Goal: Task Accomplishment & Management: Manage account settings

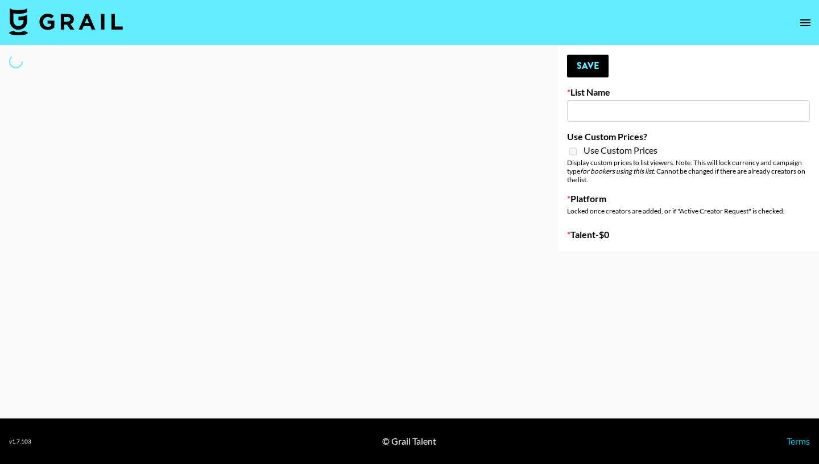
click at [611, 109] on input at bounding box center [688, 111] width 243 height 22
type input "[PERSON_NAME]"
select select "Song"
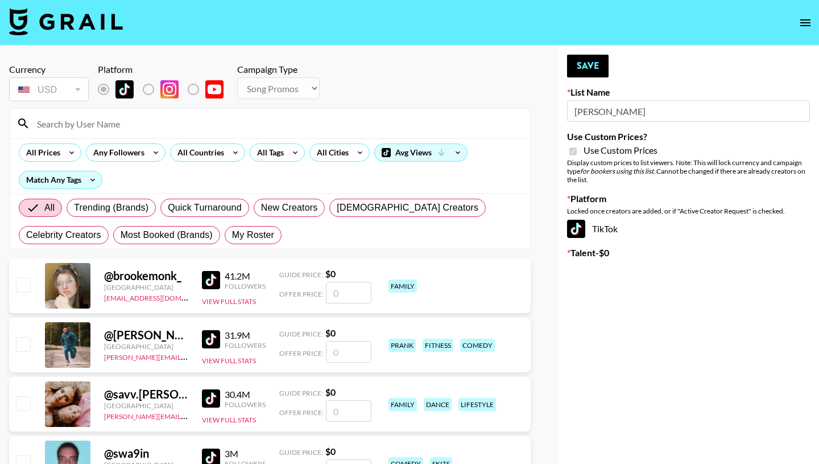
type input "Amaxy Beauty"
checkbox input "true"
radio input "true"
select select "Brand"
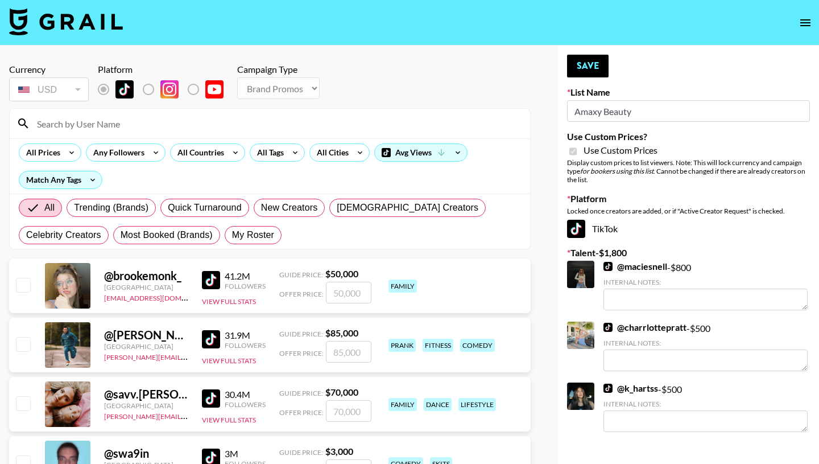
type input "Amaxy Beauty"
click at [92, 125] on input at bounding box center [276, 123] width 493 height 18
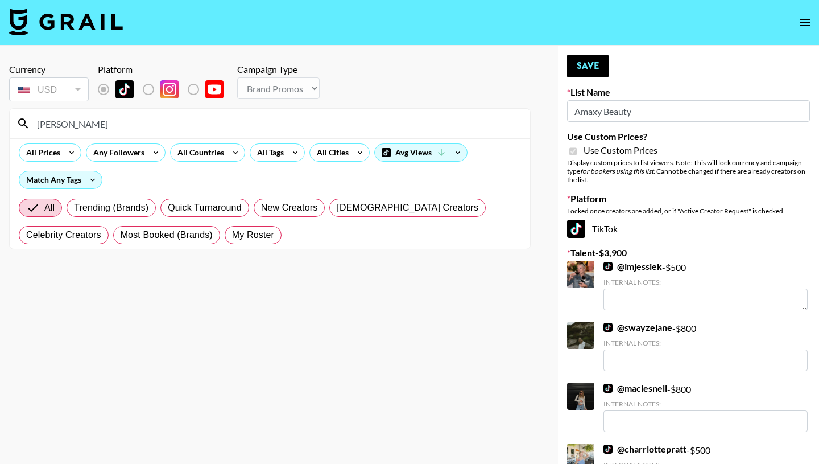
type input "[PERSON_NAME]"
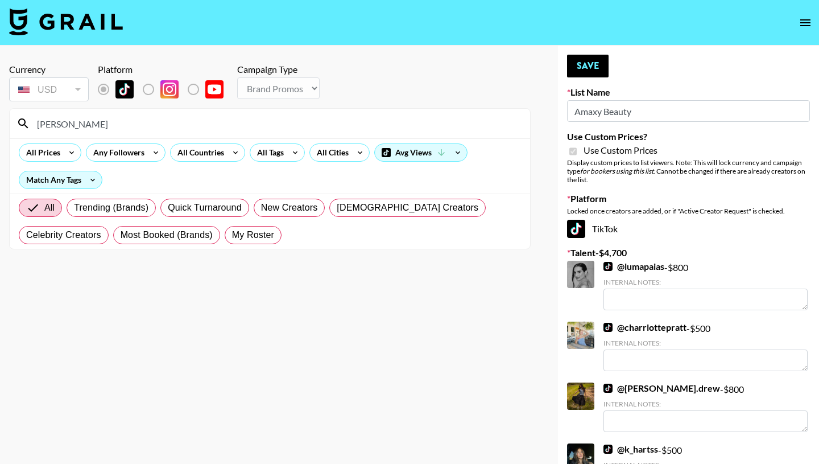
click at [117, 131] on input "[PERSON_NAME]" at bounding box center [276, 123] width 493 height 18
drag, startPoint x: 115, startPoint y: 125, endPoint x: 31, endPoint y: 123, distance: 84.2
click at [31, 123] on input "[PERSON_NAME]" at bounding box center [276, 123] width 493 height 18
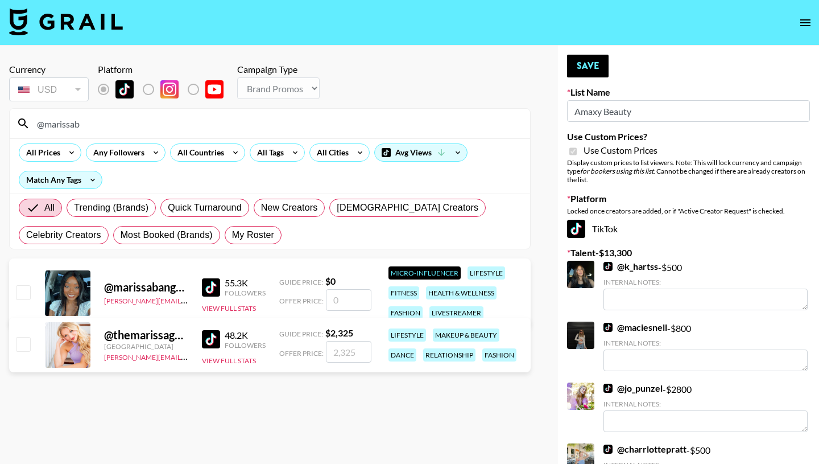
type input "@marissab"
click at [353, 346] on input "number" at bounding box center [348, 352] width 45 height 22
checkbox input "true"
type input "2000"
click at [388, 396] on section "Currency USD USD ​ Platform Campaign Type Choose Type... Song Promos Brand Prom…" at bounding box center [270, 241] width 522 height 373
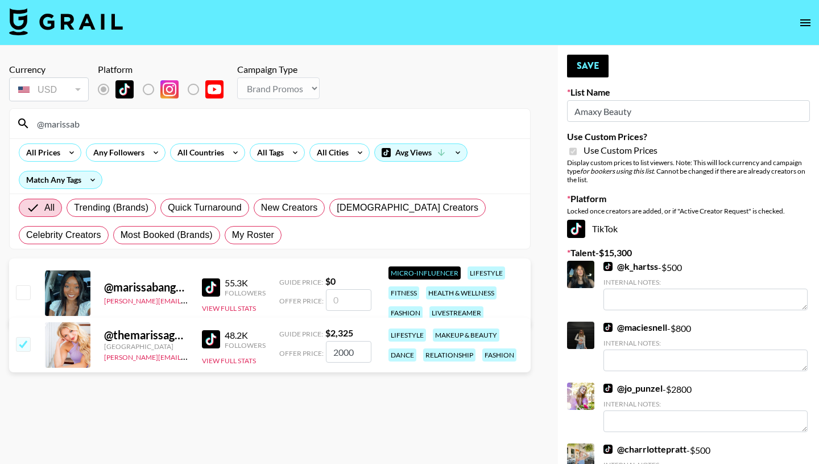
click at [342, 350] on input "2000" at bounding box center [348, 352] width 45 height 22
click at [335, 350] on input "2000" at bounding box center [348, 352] width 45 height 22
click at [344, 390] on div "@ marissabangura [PERSON_NAME][EMAIL_ADDRESS][DOMAIN_NAME] 55.3K Followers View…" at bounding box center [270, 324] width 522 height 133
checkbox input "false"
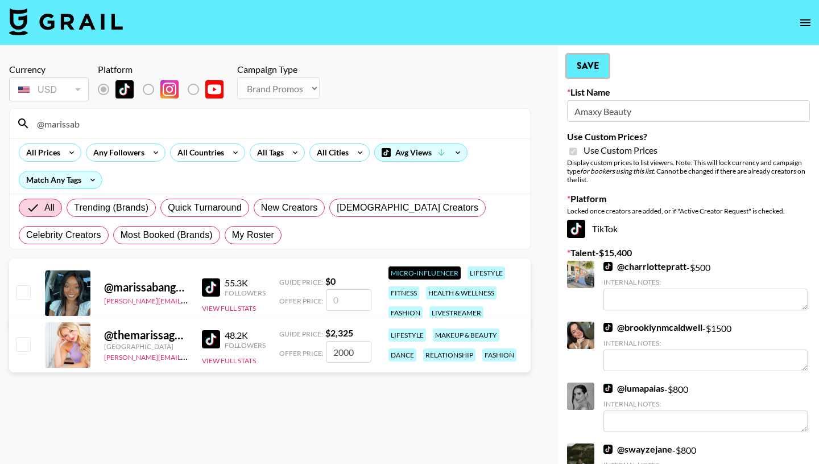
click at [587, 68] on button "Save" at bounding box center [588, 66] width 42 height 23
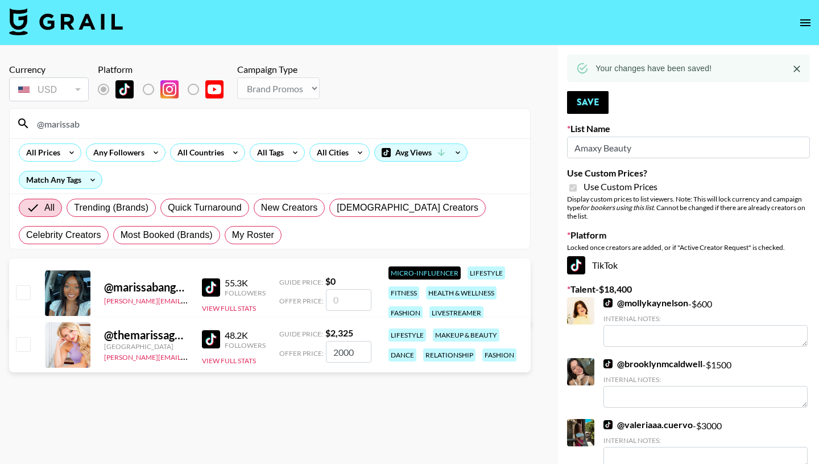
click at [358, 355] on input "2000" at bounding box center [348, 352] width 45 height 22
click at [337, 413] on section "Currency USD USD ​ Platform Campaign Type Choose Type... Song Promos Brand Prom…" at bounding box center [270, 241] width 522 height 373
click at [588, 100] on button "Save" at bounding box center [588, 102] width 42 height 23
click at [650, 146] on input "Amaxy Beauty" at bounding box center [688, 147] width 243 height 22
click at [164, 339] on div "@ themarissagarrison" at bounding box center [146, 335] width 84 height 14
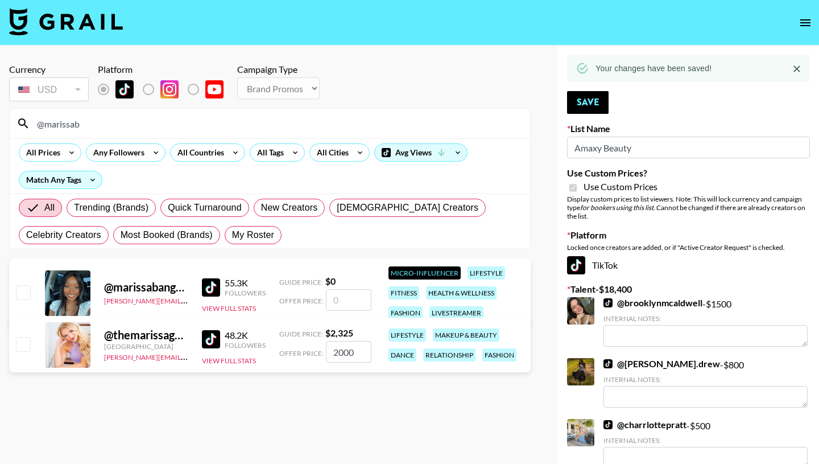
click at [143, 333] on div "@ themarissagarrison" at bounding box center [146, 335] width 84 height 14
click at [183, 329] on div "@ themarissagarrison" at bounding box center [146, 335] width 84 height 14
click at [225, 335] on div "48.2K" at bounding box center [245, 334] width 41 height 11
click at [404, 334] on div "lifestyle" at bounding box center [407, 334] width 38 height 13
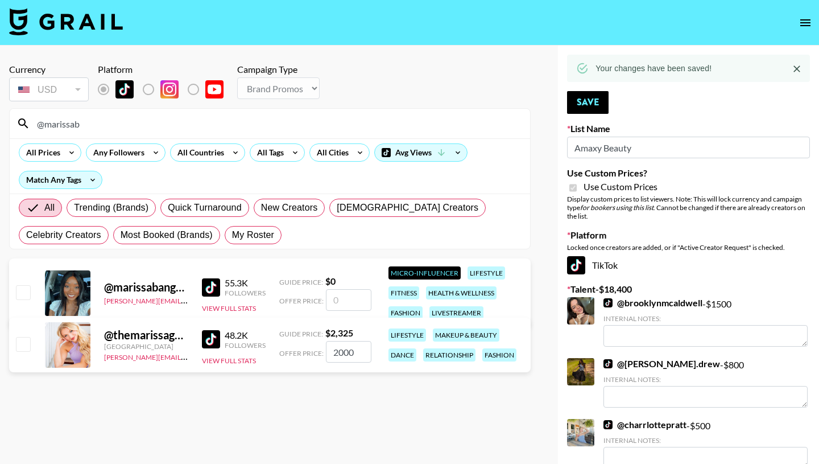
click at [330, 332] on strong "$ 2,325" at bounding box center [339, 332] width 28 height 11
click at [293, 332] on span "Guide Price:" at bounding box center [301, 333] width 44 height 9
click at [289, 347] on div "Offer Price: 2000" at bounding box center [325, 352] width 92 height 22
click at [643, 148] on input "Amaxy Beauty" at bounding box center [688, 147] width 243 height 22
type input "A"
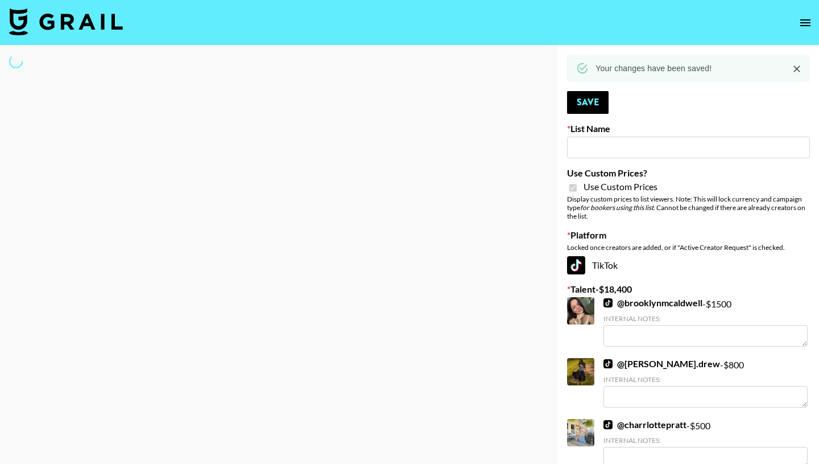
type input "m"
select select "Brand"
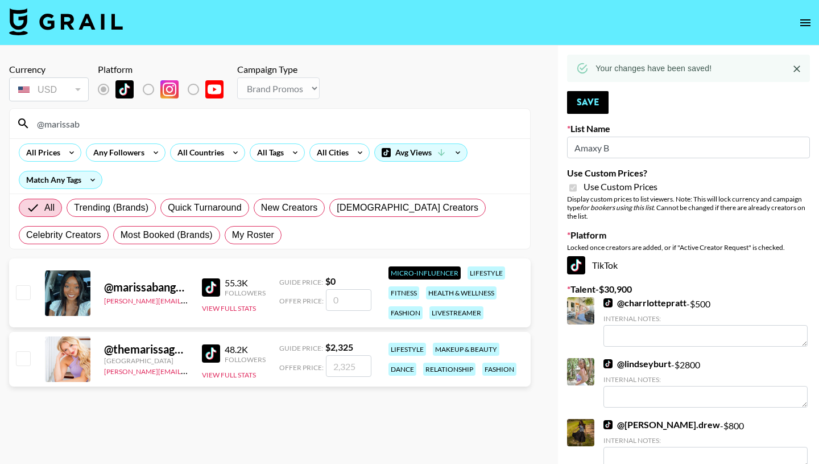
type input "Amaxy Beauty"
click at [283, 424] on section "Currency USD USD ​ Platform Campaign Type Choose Type... Song Promos Brand Prom…" at bounding box center [270, 241] width 522 height 373
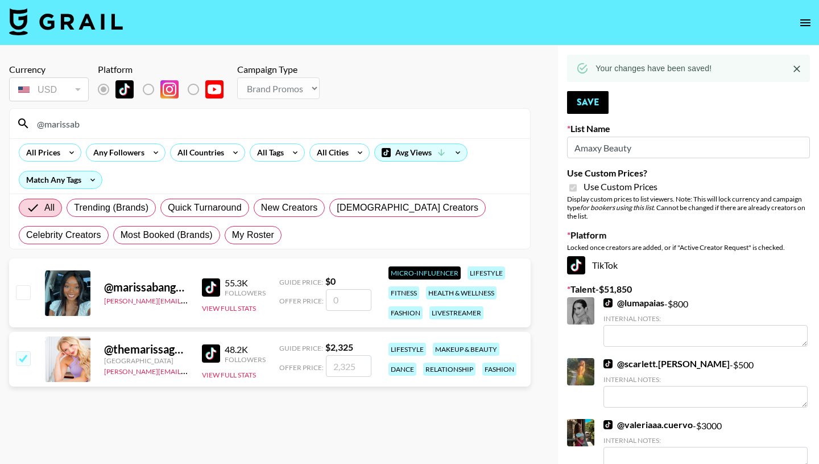
checkbox input "true"
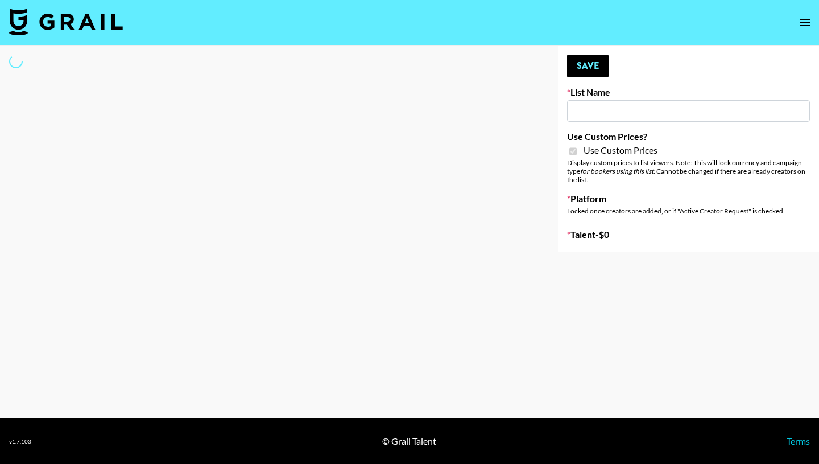
type input "Amaxy Beauty"
checkbox input "true"
select select "Brand"
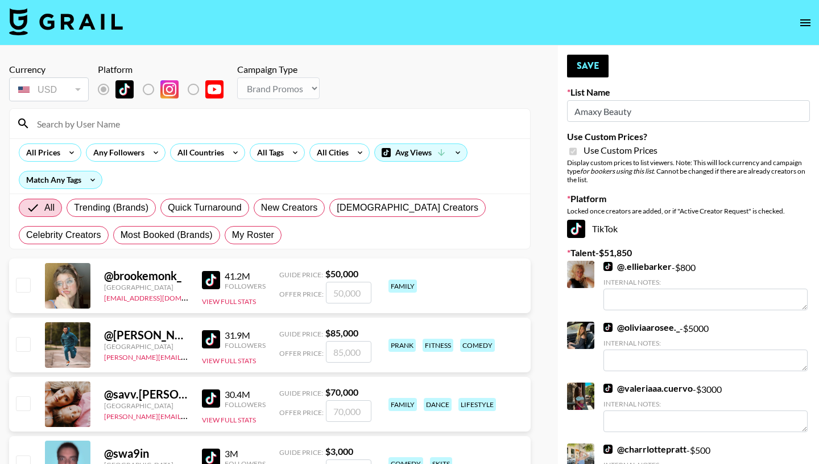
click at [161, 127] on input at bounding box center [276, 123] width 493 height 18
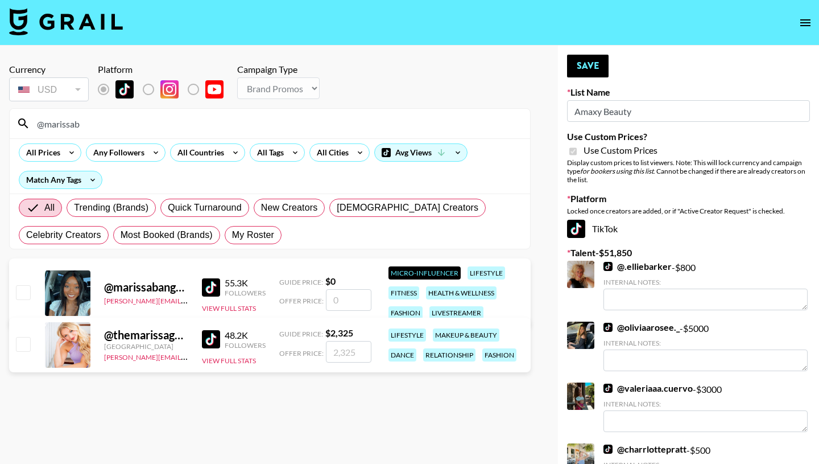
type input "@marissab"
click at [21, 345] on input "checkbox" at bounding box center [23, 344] width 14 height 14
checkbox input "true"
click at [355, 354] on input "2325" at bounding box center [348, 352] width 45 height 22
click at [371, 404] on section "Currency USD USD ​ Platform Campaign Type Choose Type... Song Promos Brand Prom…" at bounding box center [270, 241] width 522 height 373
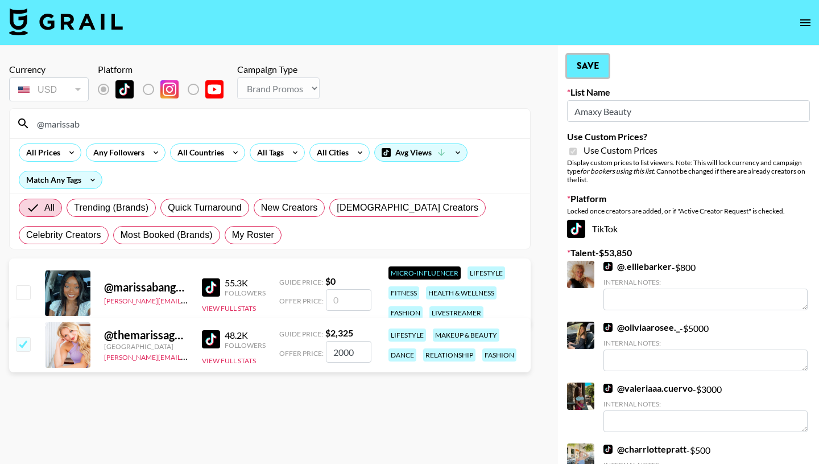
click at [587, 65] on button "Save" at bounding box center [588, 66] width 42 height 23
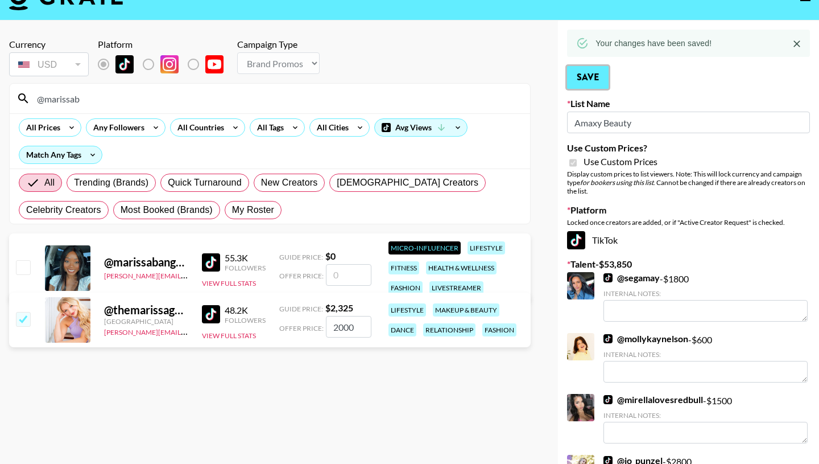
scroll to position [43, 0]
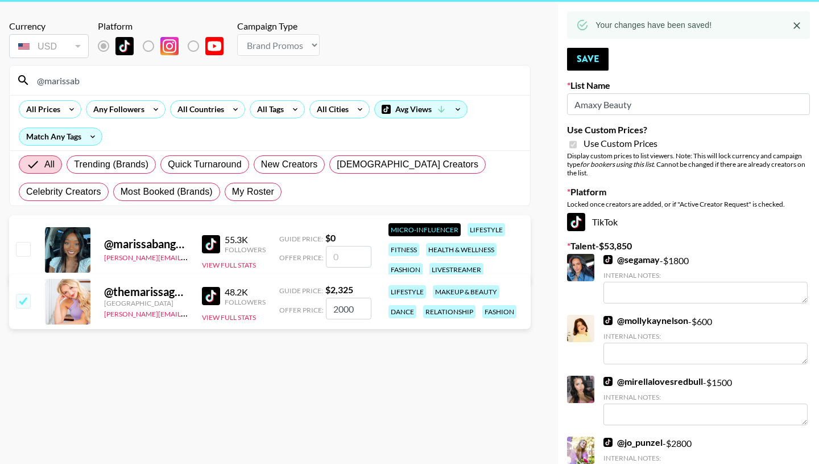
click at [355, 311] on input "2000" at bounding box center [348, 308] width 45 height 22
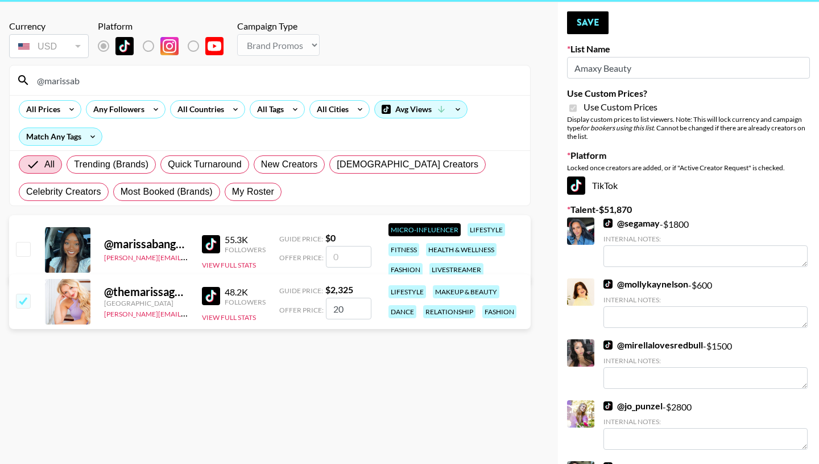
type input "2"
checkbox input "false"
type input "1"
checkbox input "true"
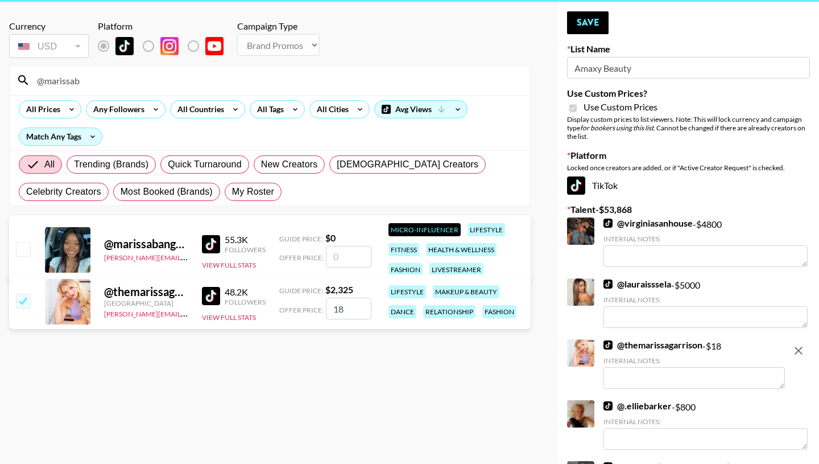
type input "1"
checkbox input "true"
type input "2000"
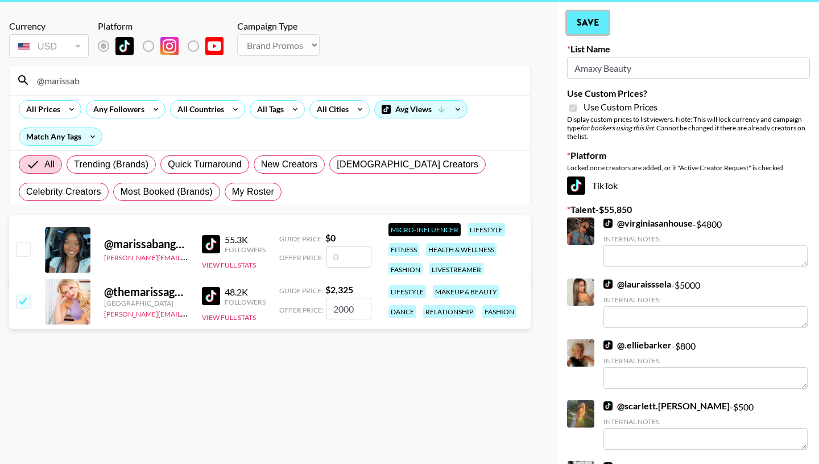
click at [588, 21] on button "Save" at bounding box center [588, 22] width 42 height 23
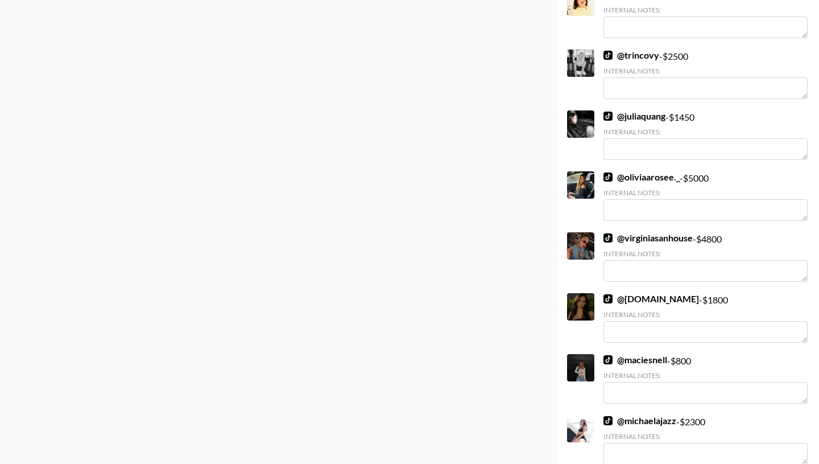
scroll to position [0, 0]
